Goal: Transaction & Acquisition: Book appointment/travel/reservation

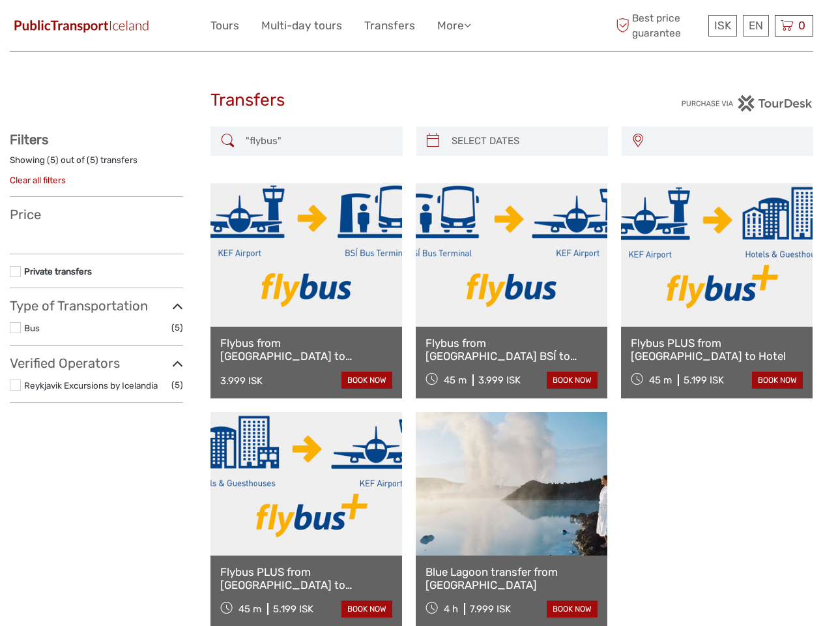
select select
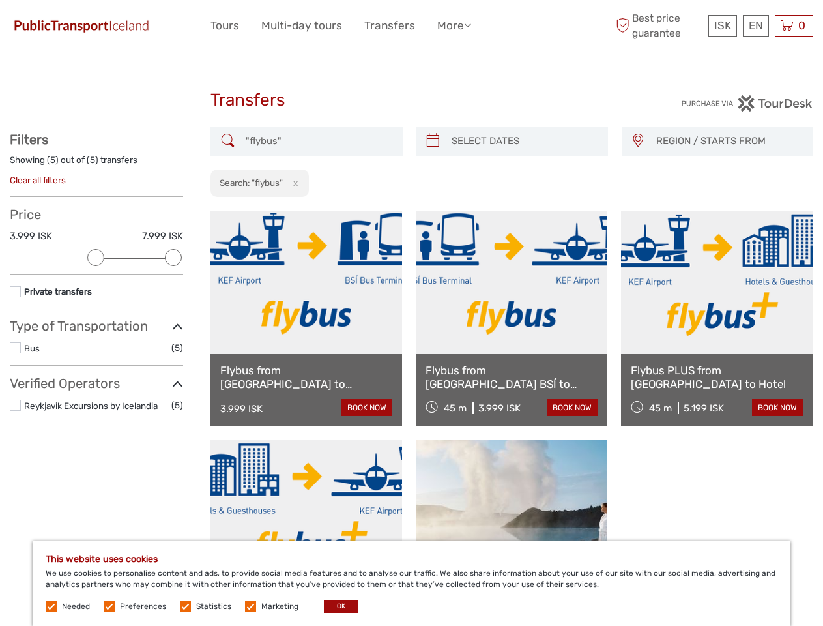
click at [352, 25] on ul "Tours Multi-day tours Transfers More Travel Articles Back to PT Travel Articles…" at bounding box center [351, 25] width 280 height 19
click at [454, 25] on link "More" at bounding box center [454, 25] width 34 height 19
click at [470, 25] on icon at bounding box center [467, 25] width 7 height 11
click at [722, 25] on span "ISK" at bounding box center [722, 25] width 17 height 13
click at [756, 25] on div "EN English Español Deutsch" at bounding box center [756, 26] width 26 height 22
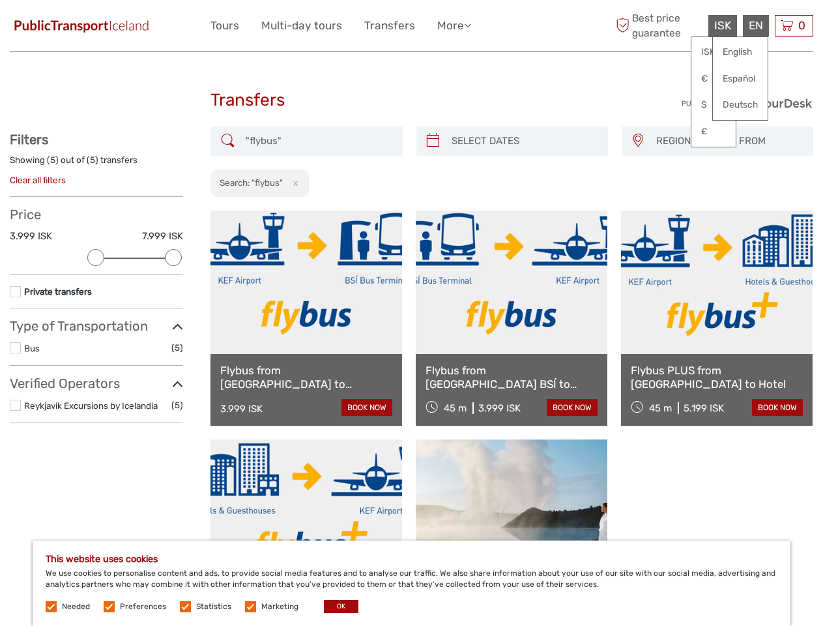
click at [794, 25] on div "0 Items Total 0 ISK Checkout The shopping cart is empty." at bounding box center [794, 26] width 38 height 22
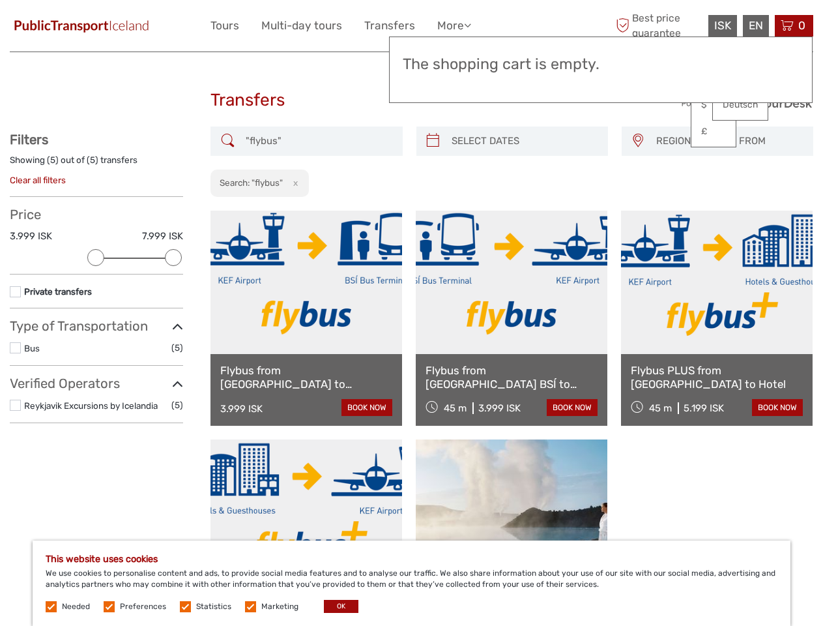
click at [96, 257] on div at bounding box center [95, 257] width 17 height 17
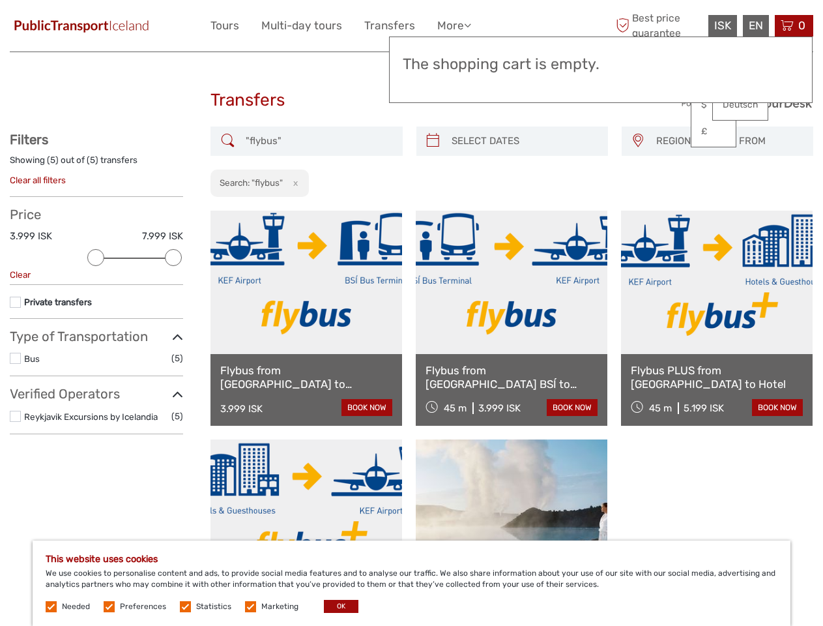
click at [173, 295] on div "Private transfers" at bounding box center [96, 307] width 173 height 24
click at [433, 211] on link at bounding box center [512, 282] width 192 height 143
click at [523, 211] on link at bounding box center [512, 282] width 192 height 143
